Goal: Obtain resource: Download file/media

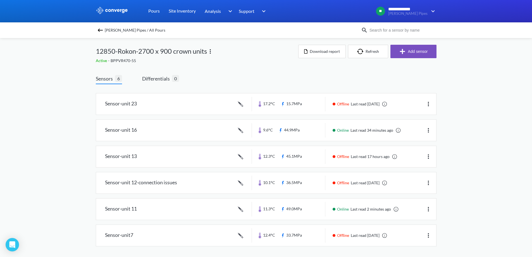
click at [368, 50] on button "Refresh" at bounding box center [368, 51] width 40 height 13
click at [364, 49] on img "button" at bounding box center [361, 52] width 8 height 6
click at [359, 50] on img "button" at bounding box center [361, 51] width 8 height 6
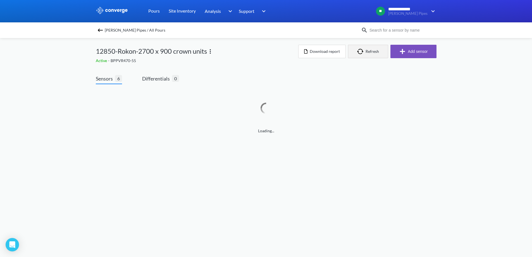
scroll to position [0, 0]
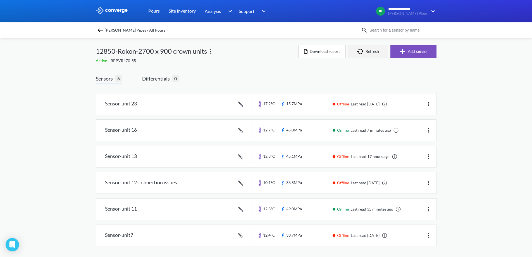
click at [371, 48] on button "Refresh" at bounding box center [368, 51] width 40 height 13
click at [207, 135] on link at bounding box center [266, 129] width 340 height 21
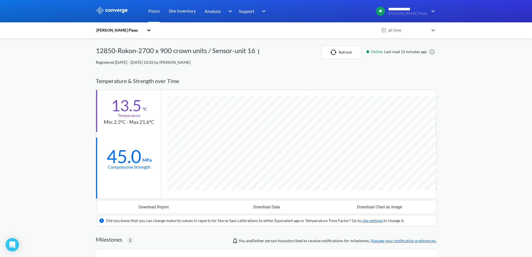
click at [433, 28] on icon at bounding box center [433, 30] width 6 height 6
click at [399, 56] on div "6 hours" at bounding box center [411, 56] width 50 height 11
click at [421, 30] on div "6 hours" at bounding box center [408, 30] width 42 height 6
click at [402, 98] on div "1 month" at bounding box center [411, 98] width 50 height 11
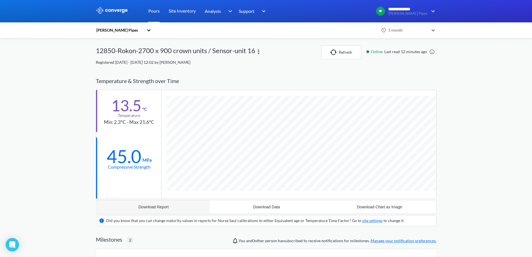
click at [165, 202] on button "Download Report" at bounding box center [153, 206] width 113 height 13
click at [154, 11] on link "Pours" at bounding box center [153, 11] width 11 height 22
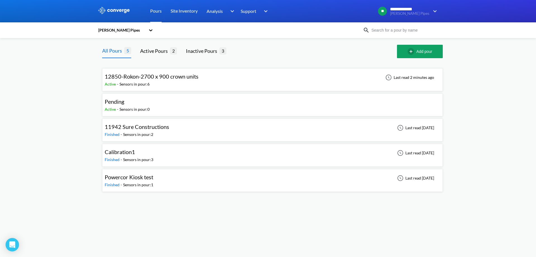
click at [169, 84] on div "Active - Sensors in pour: 6" at bounding box center [153, 84] width 97 height 6
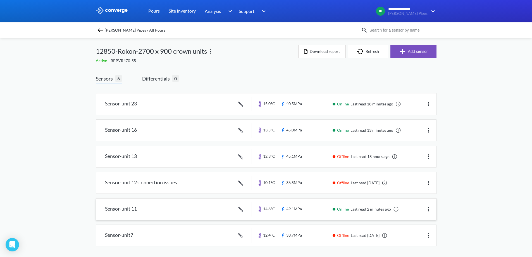
click at [208, 209] on link at bounding box center [266, 208] width 340 height 21
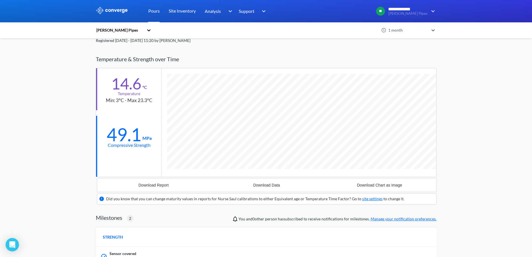
scroll to position [7, 0]
